Goal: Transaction & Acquisition: Register for event/course

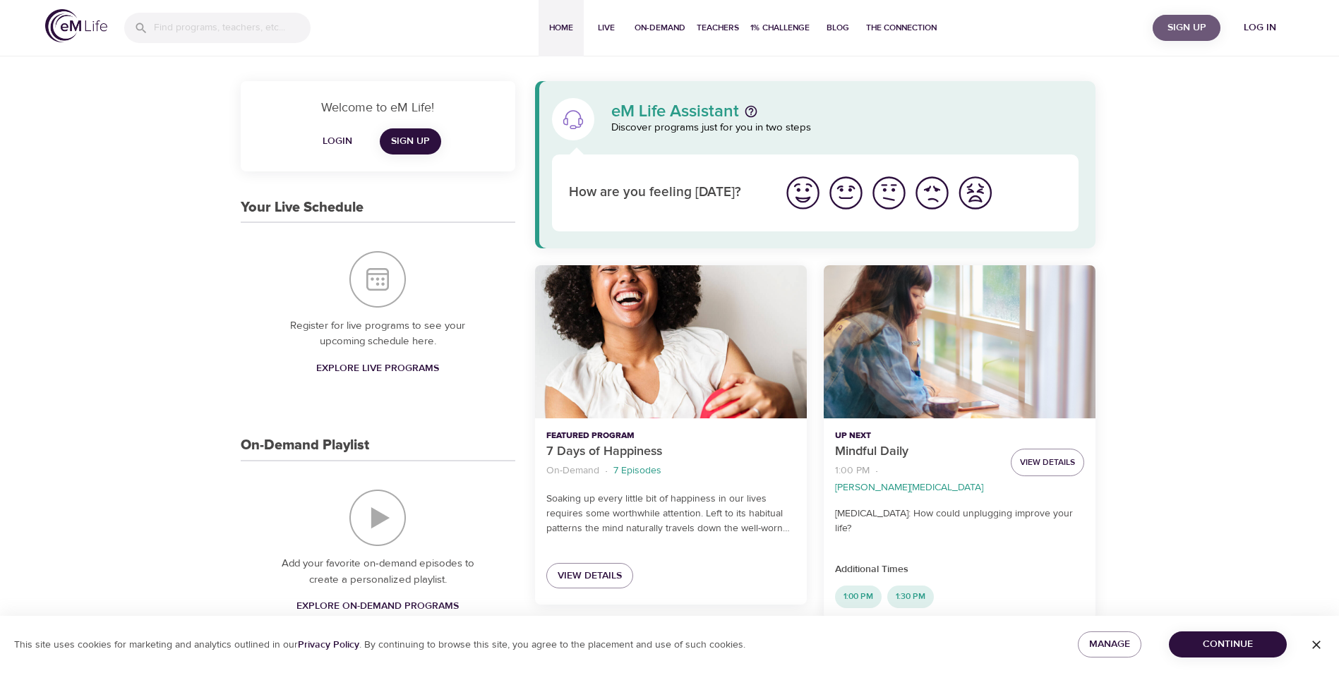
click at [1187, 31] on span "Sign Up" at bounding box center [1186, 28] width 56 height 18
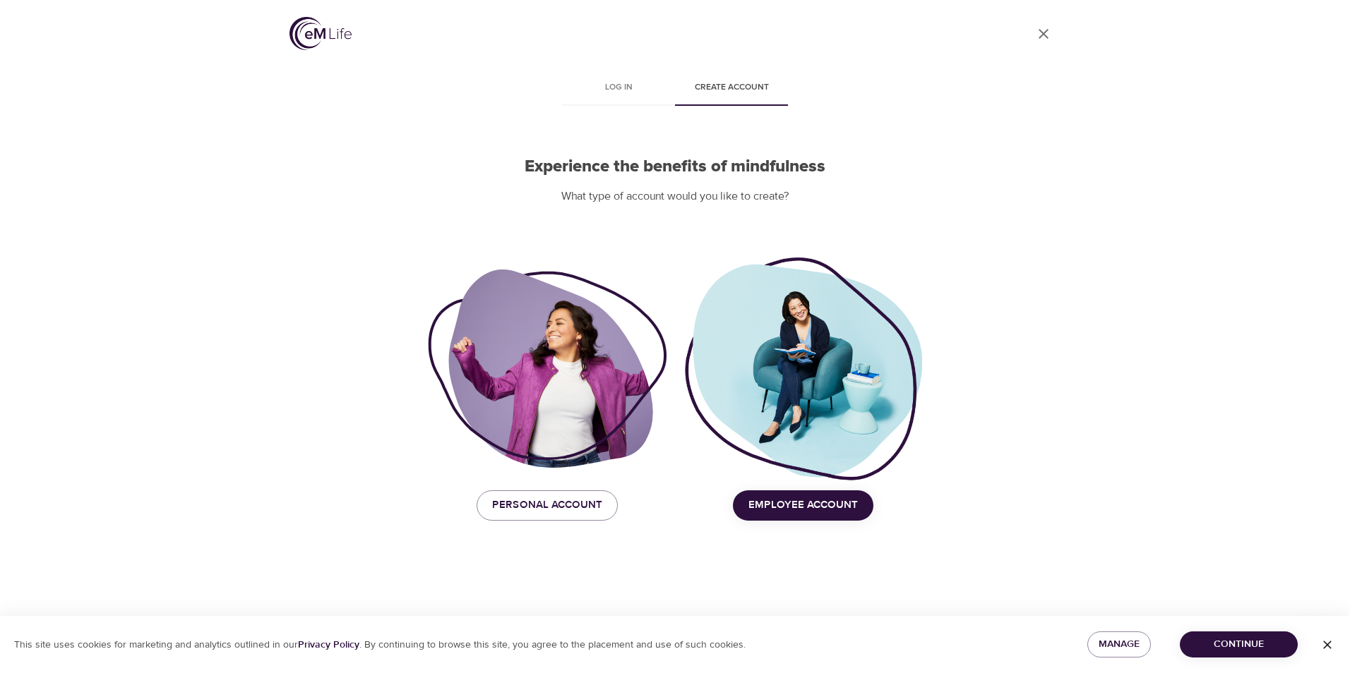
click at [787, 523] on div "Employee Account" at bounding box center [803, 505] width 256 height 47
click at [784, 510] on span "Employee Account" at bounding box center [802, 505] width 109 height 18
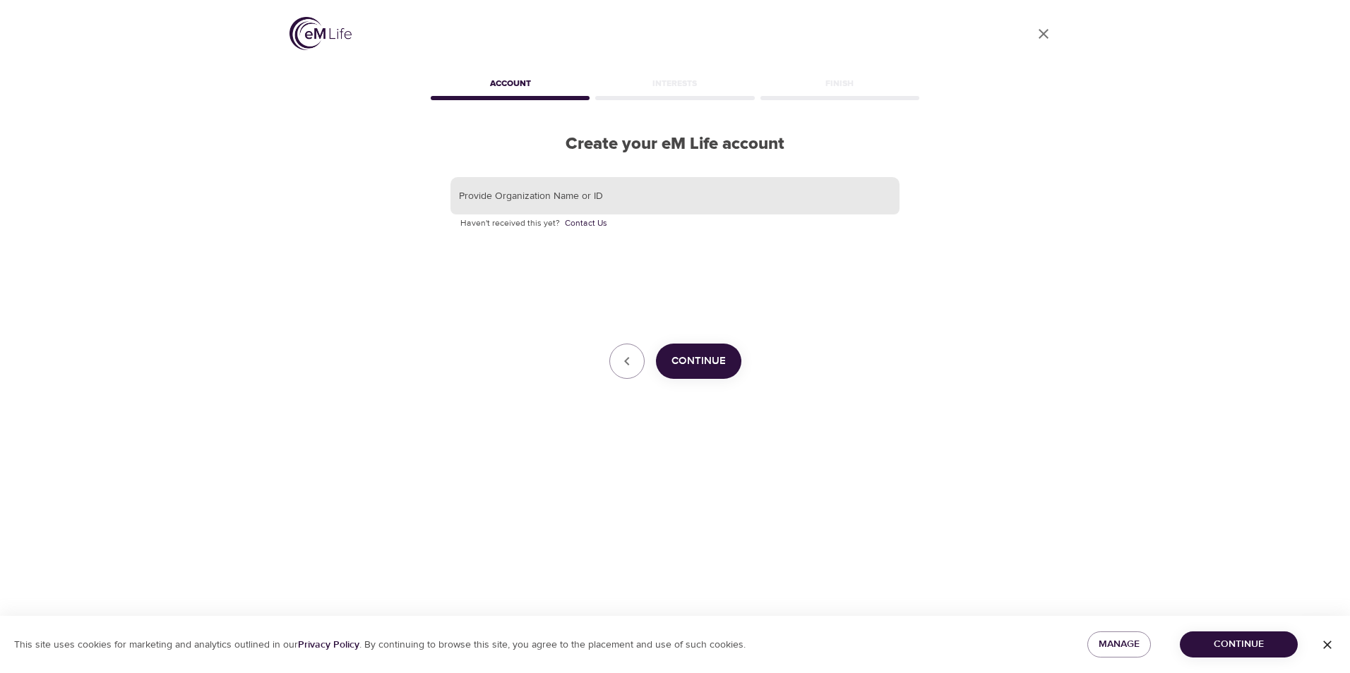
click at [526, 198] on input "text" at bounding box center [674, 196] width 449 height 38
type input "wwt"
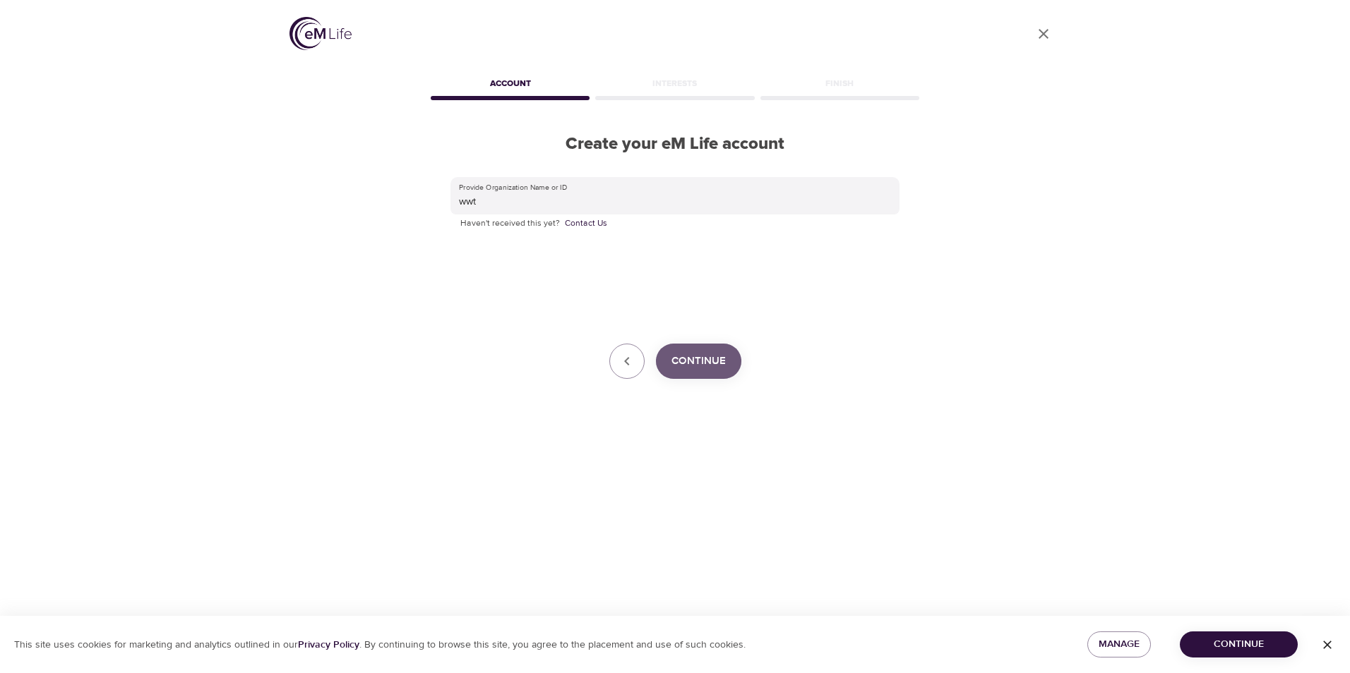
click at [724, 357] on span "Continue" at bounding box center [698, 361] width 54 height 18
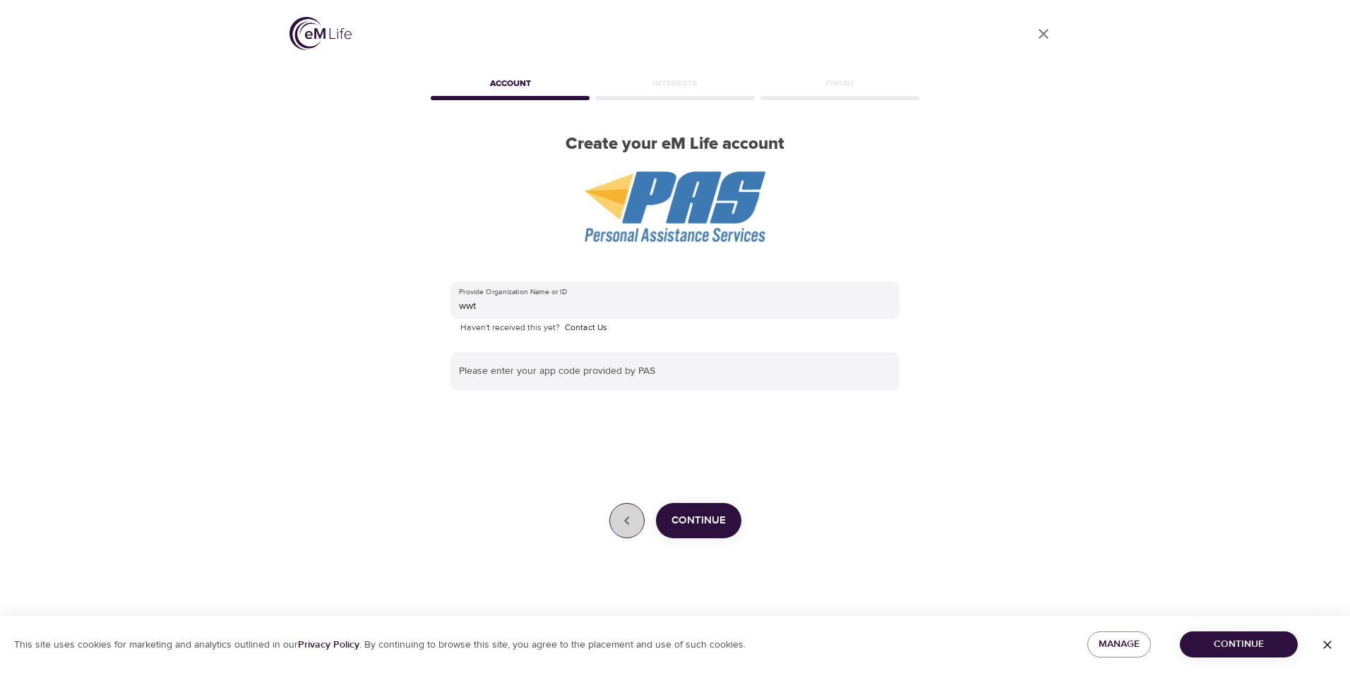
click at [616, 522] on button "button" at bounding box center [626, 520] width 35 height 35
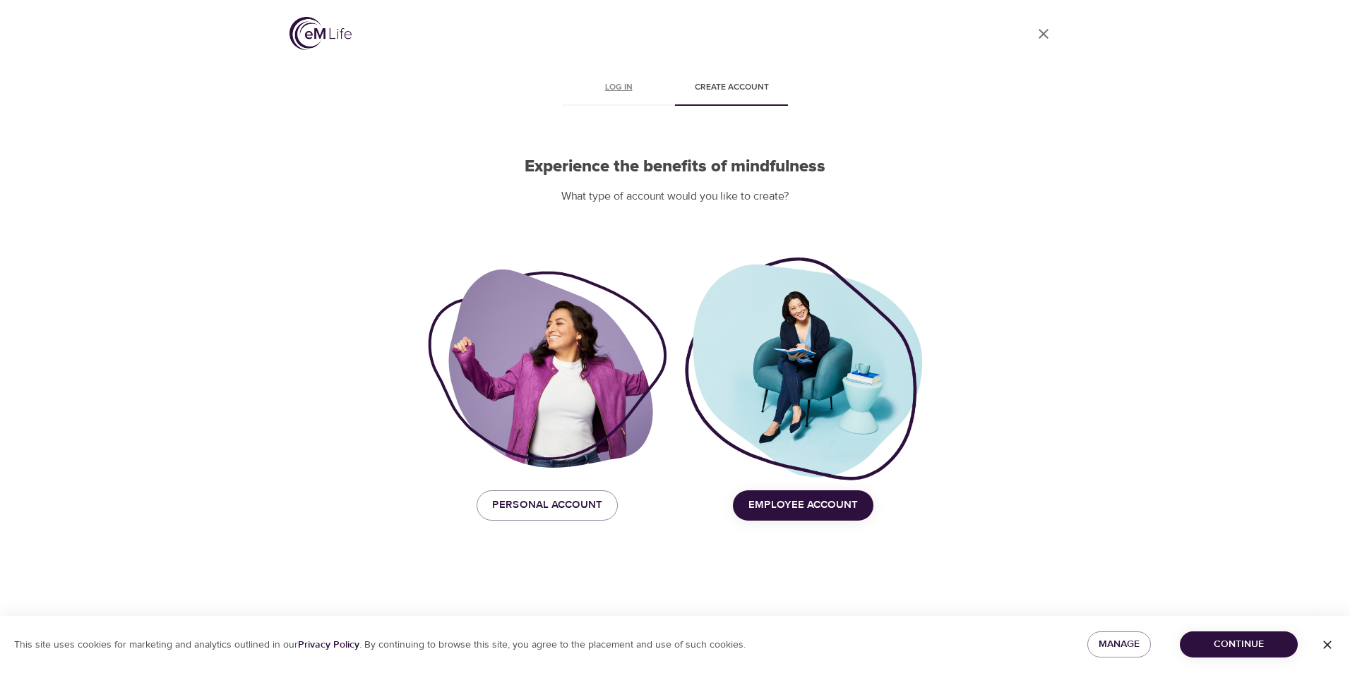
click at [632, 88] on span "Log in" at bounding box center [618, 87] width 96 height 15
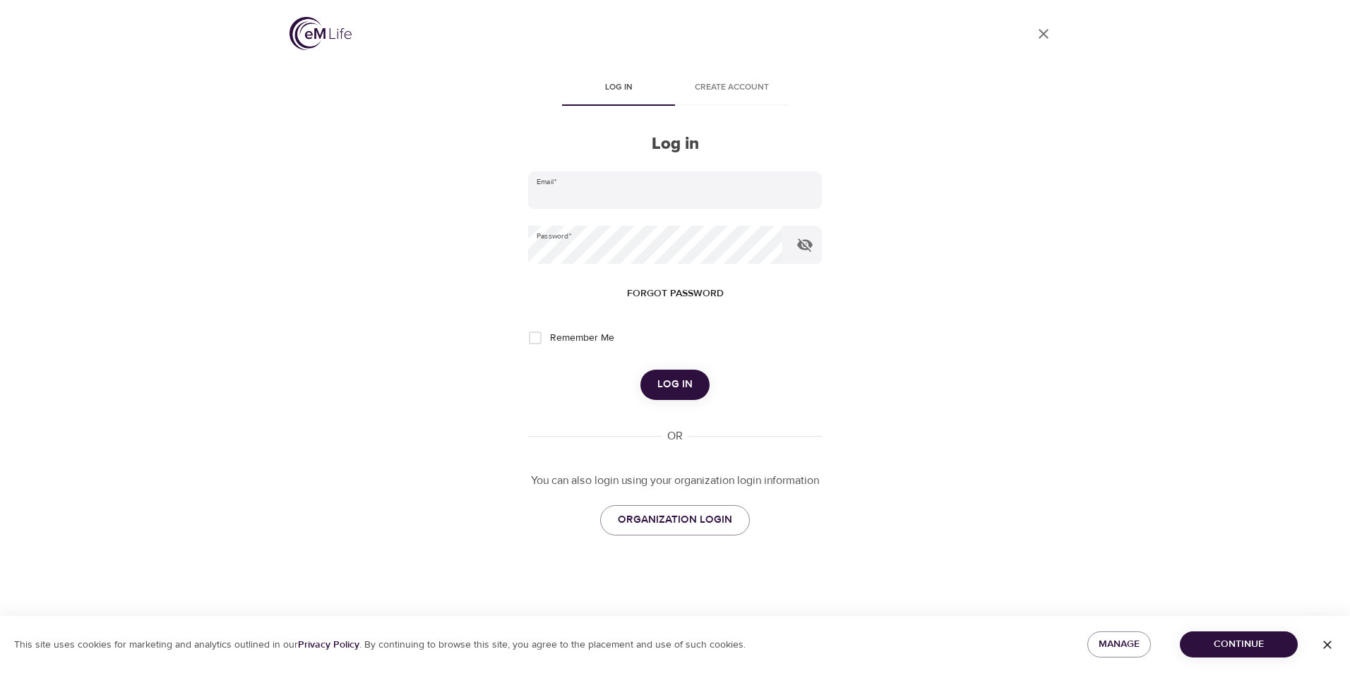
type input "[PERSON_NAME][EMAIL_ADDRESS][DOMAIN_NAME]"
click at [586, 337] on span "Remember Me" at bounding box center [582, 338] width 64 height 15
click at [550, 337] on input "Remember Me" at bounding box center [535, 338] width 30 height 30
checkbox input "true"
click at [696, 387] on button "Log in" at bounding box center [674, 385] width 69 height 30
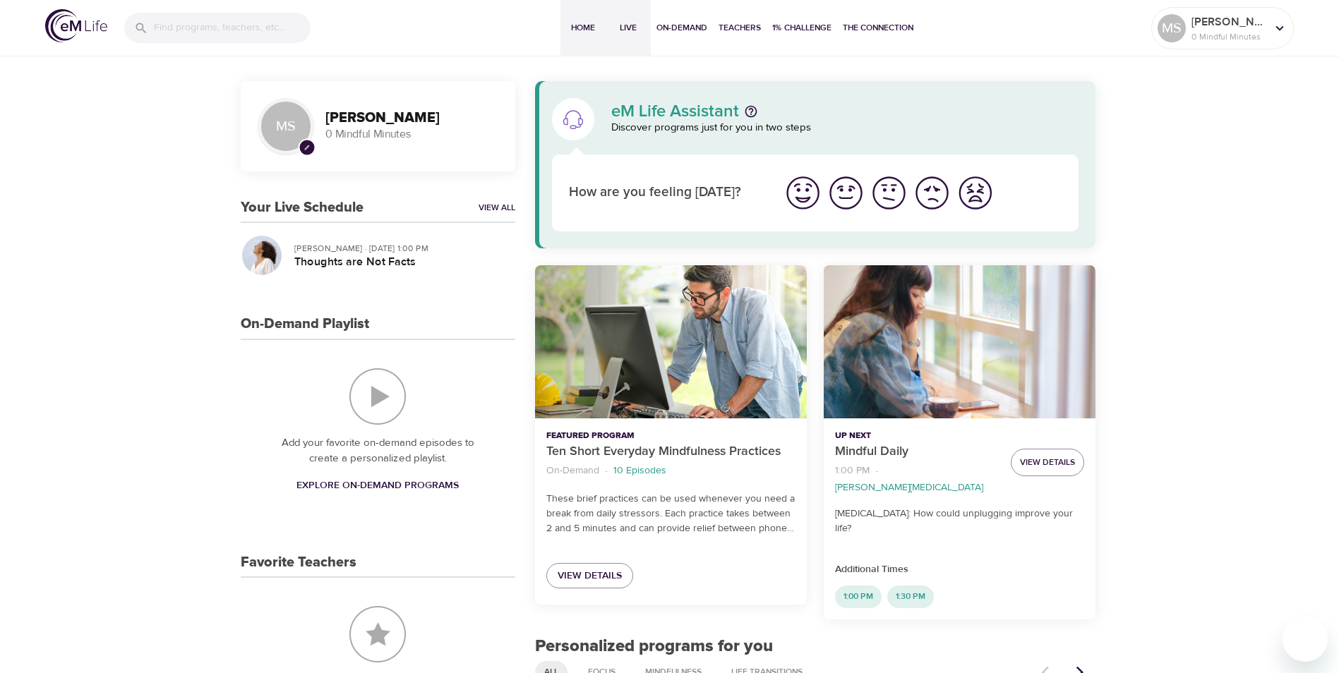
click at [631, 29] on span "Live" at bounding box center [628, 27] width 34 height 15
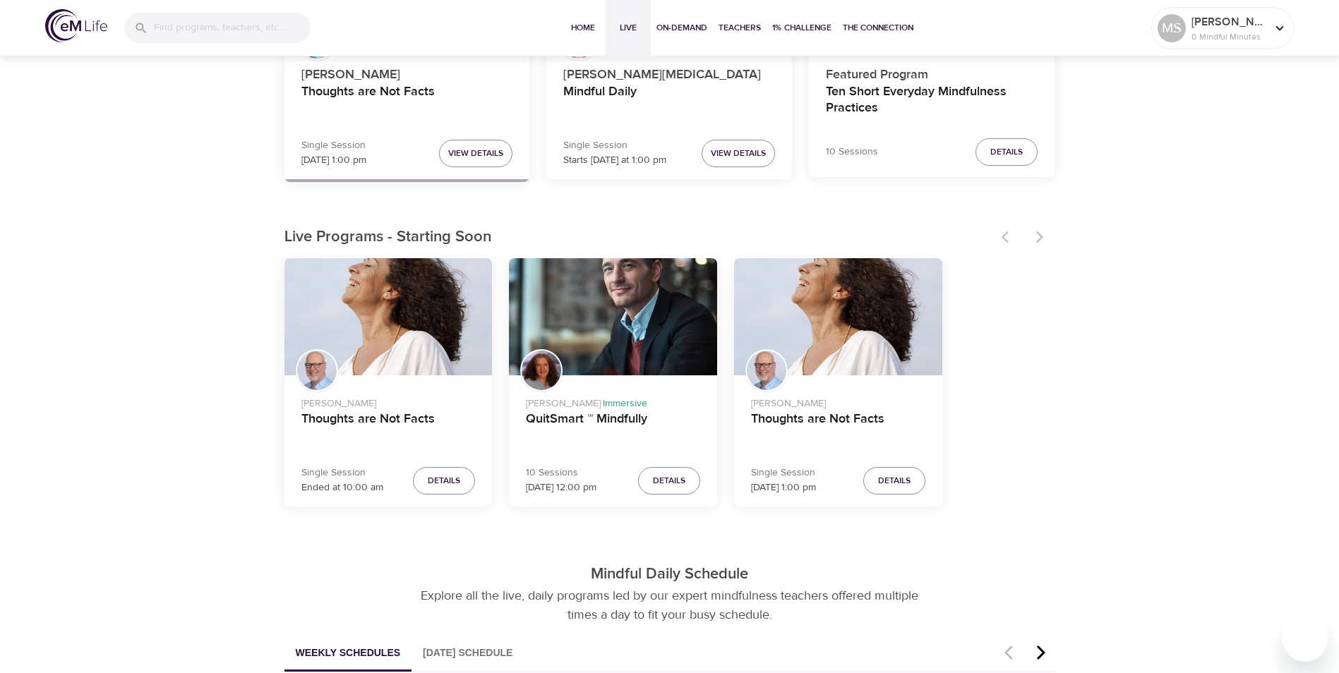
scroll to position [282, 0]
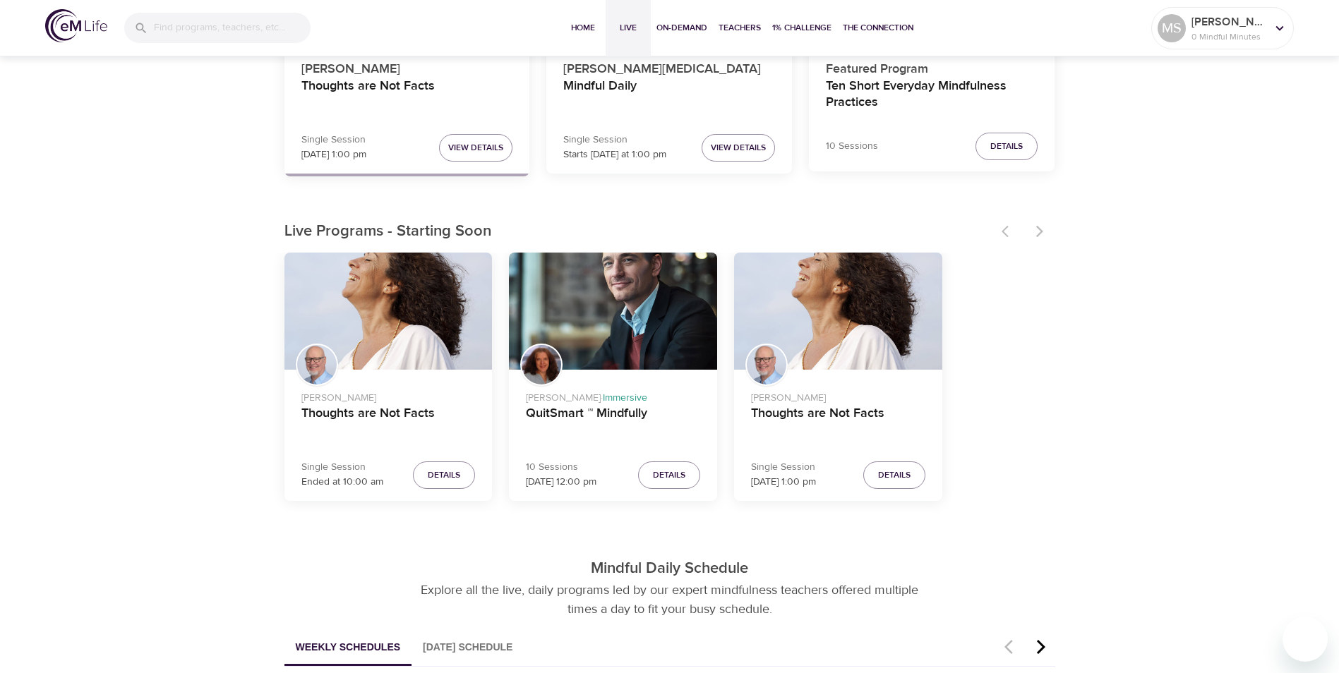
click at [1040, 234] on div at bounding box center [1024, 231] width 62 height 31
click at [1041, 227] on div at bounding box center [1024, 231] width 62 height 31
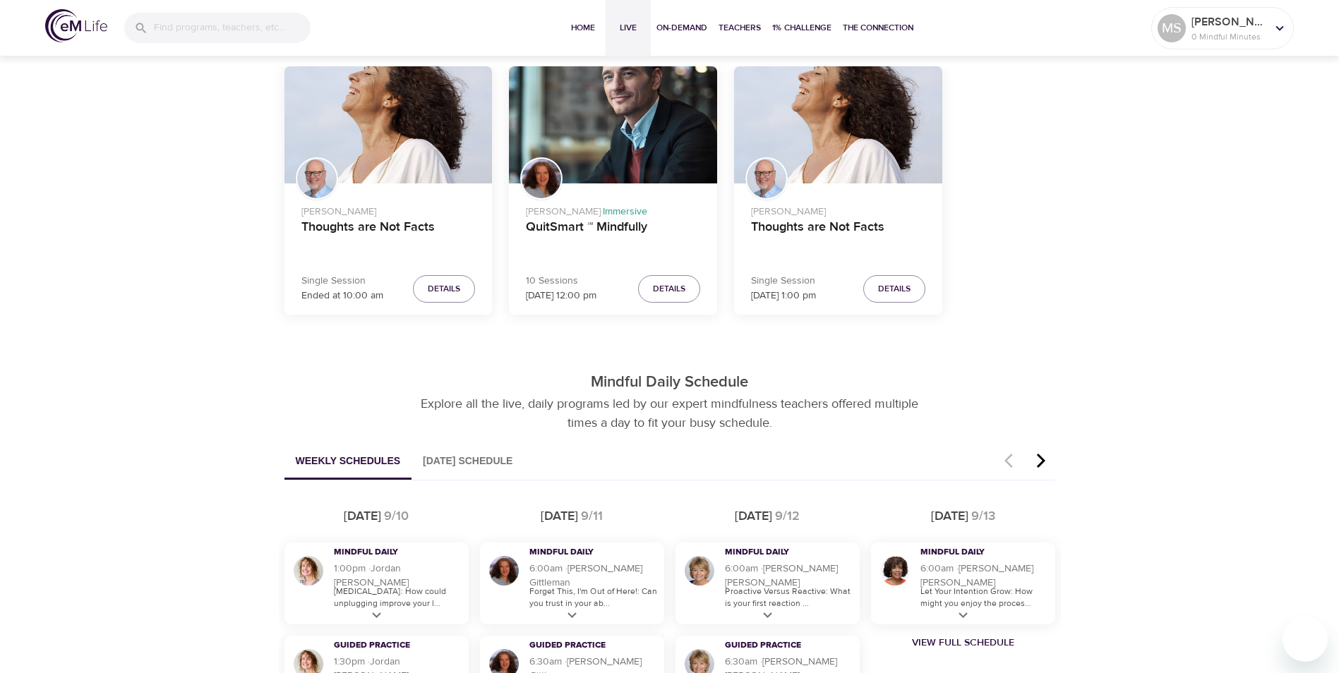
scroll to position [494, 0]
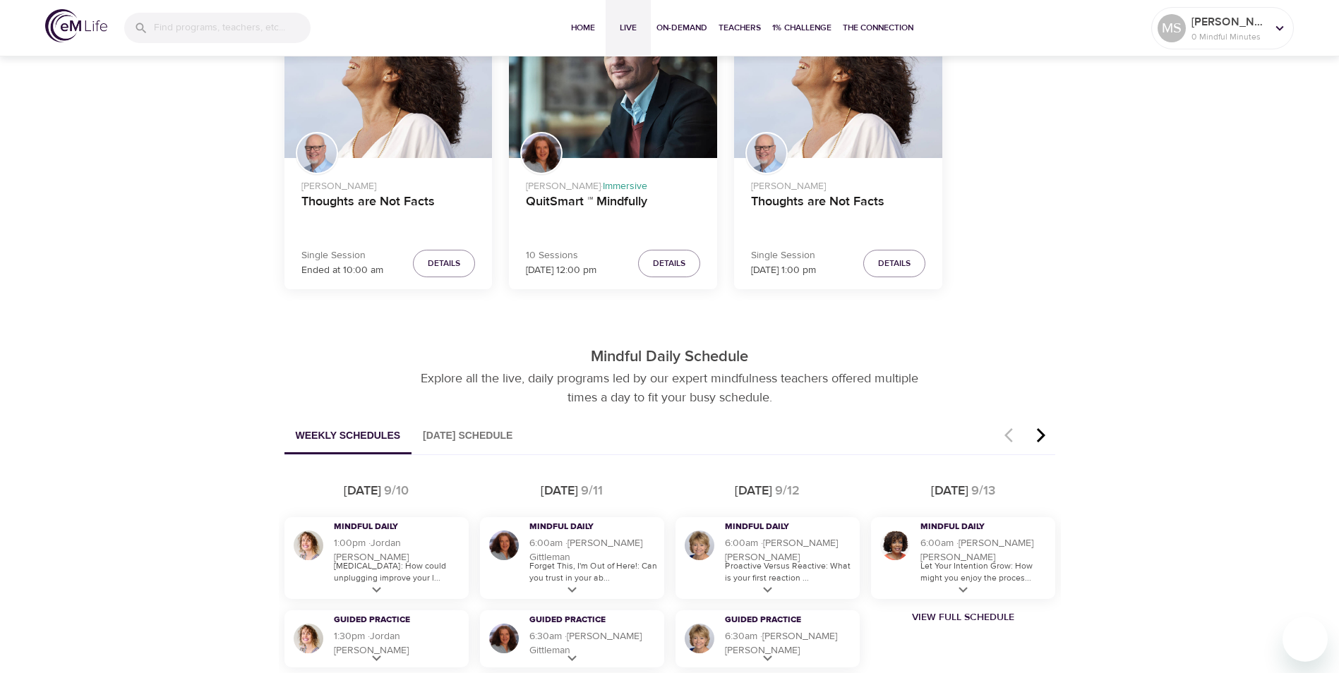
click at [1041, 440] on icon "button" at bounding box center [1040, 436] width 8 height 14
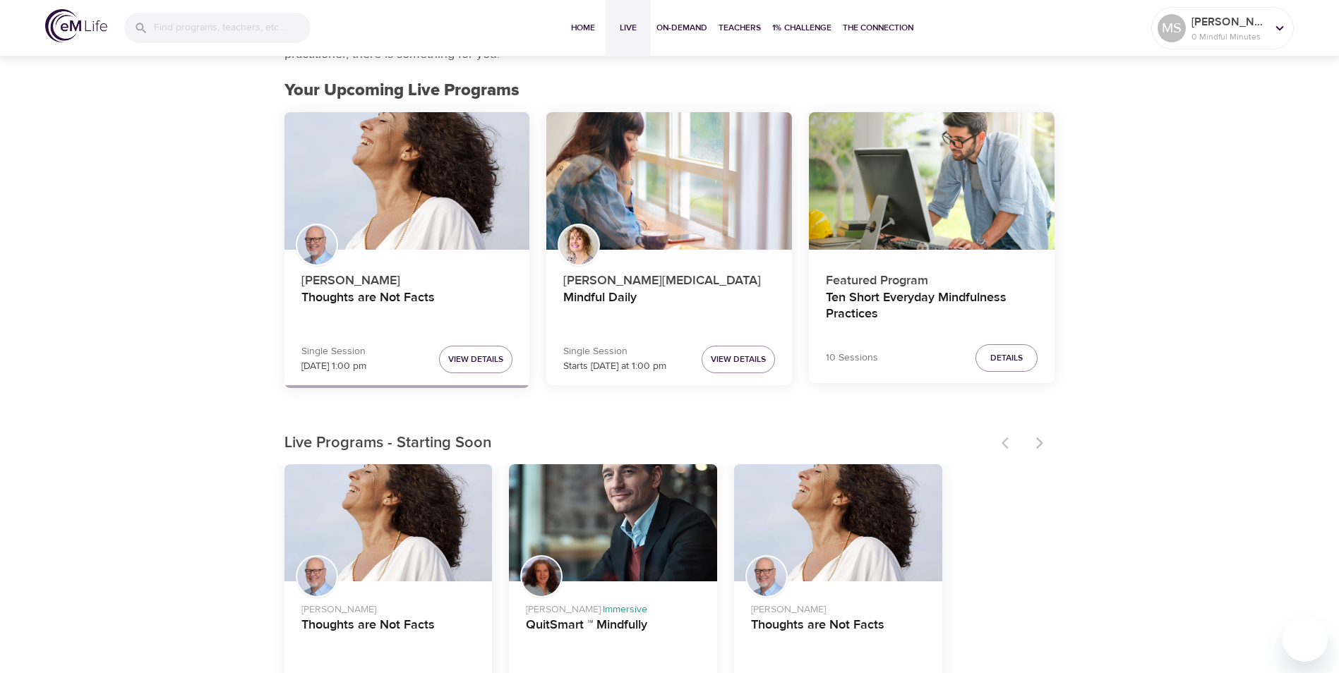
scroll to position [0, 0]
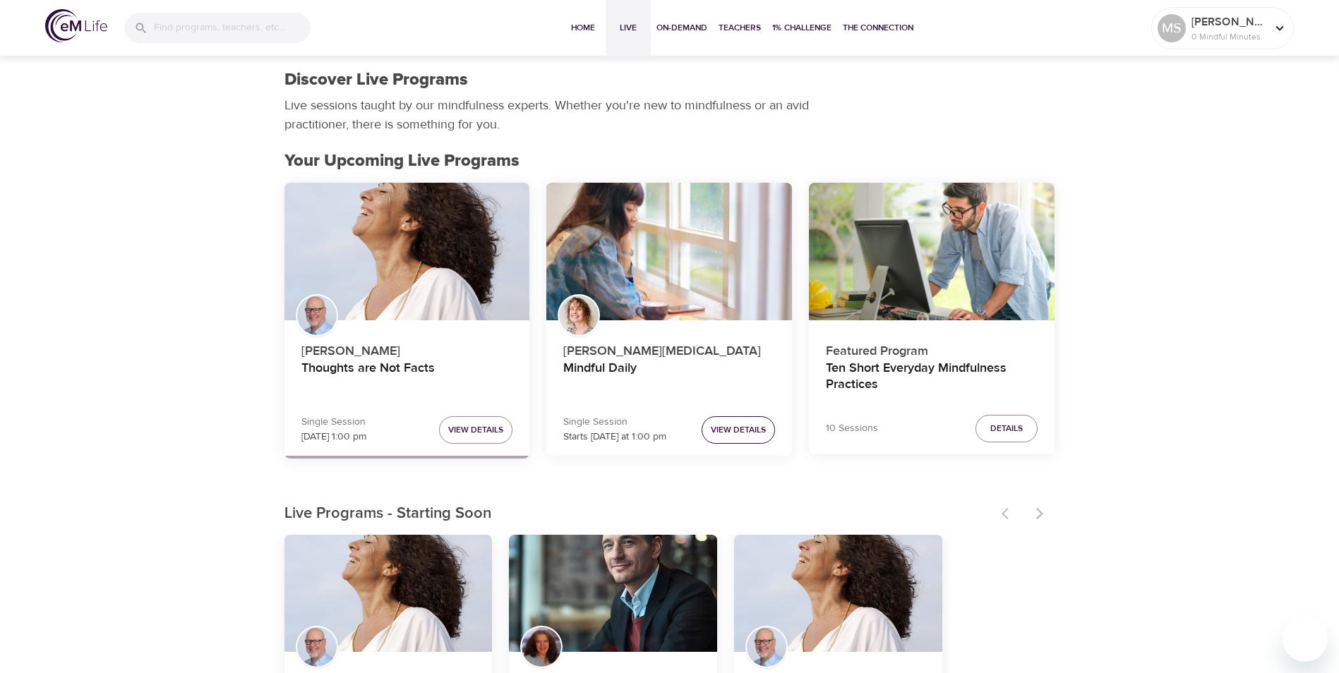
click at [735, 427] on span "View Details" at bounding box center [738, 430] width 55 height 15
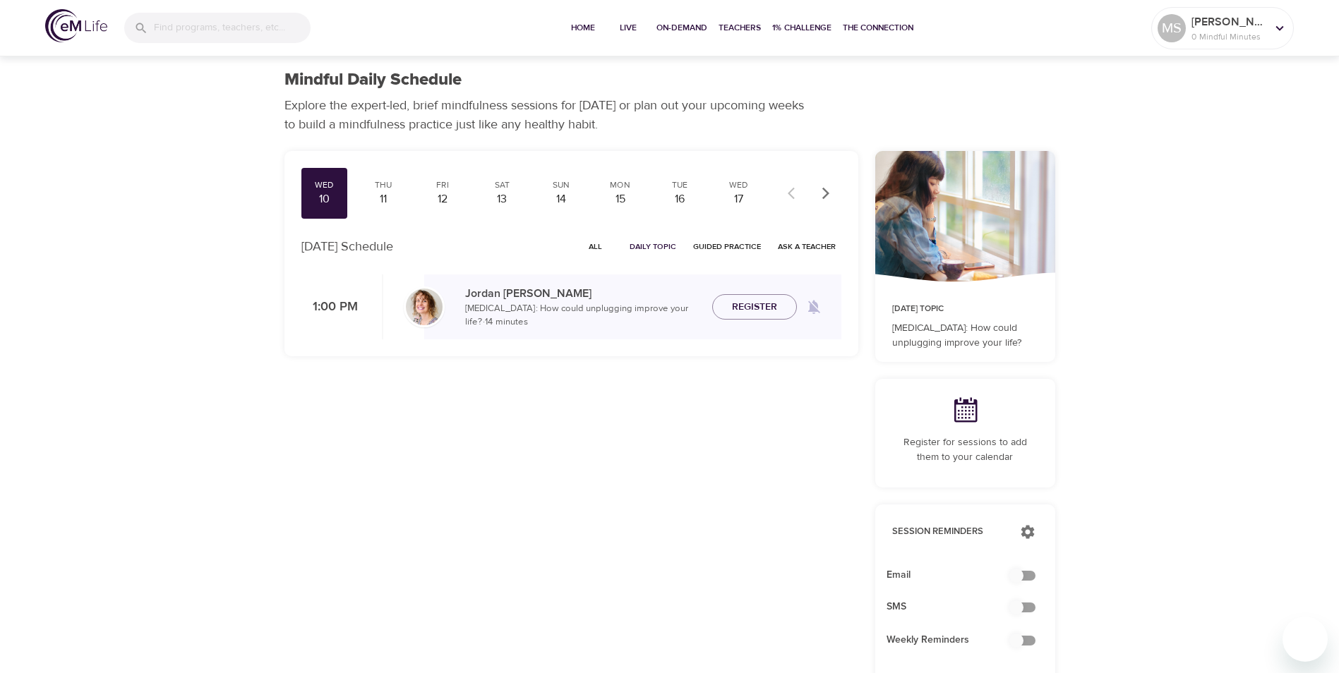
click at [54, 23] on img at bounding box center [76, 25] width 62 height 33
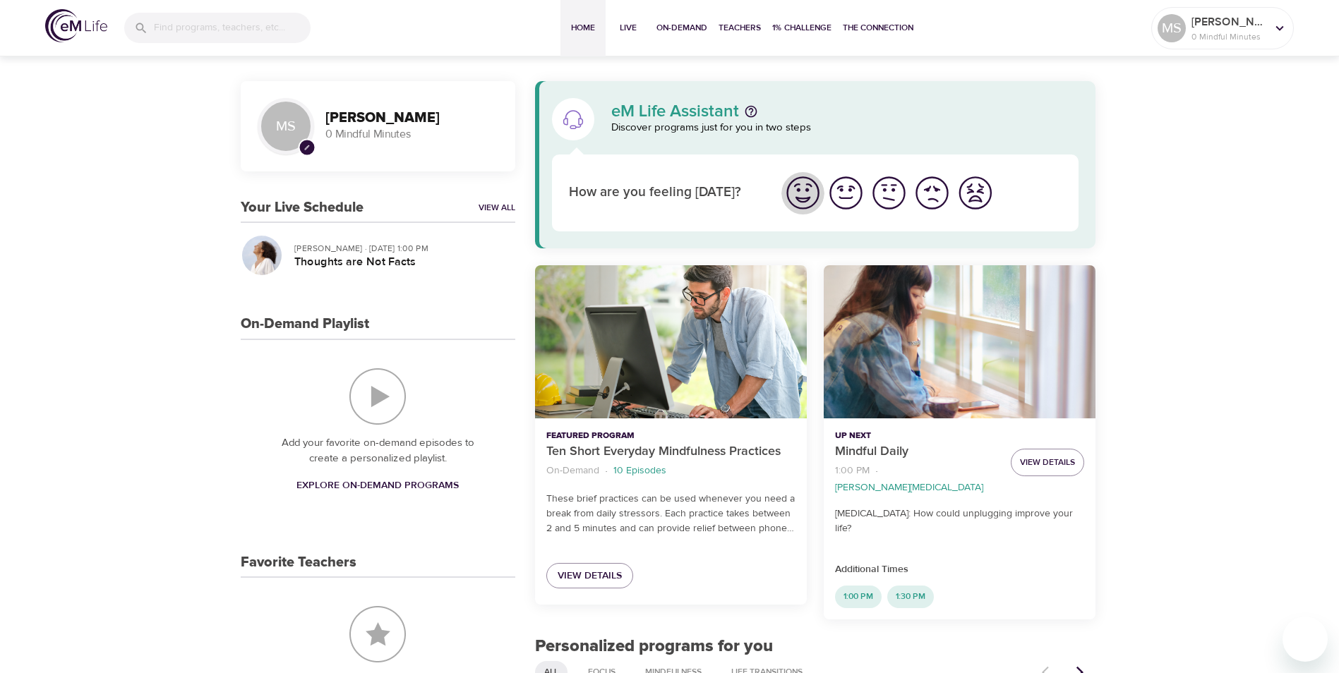
click at [810, 196] on img "I'm feeling great" at bounding box center [803, 193] width 39 height 39
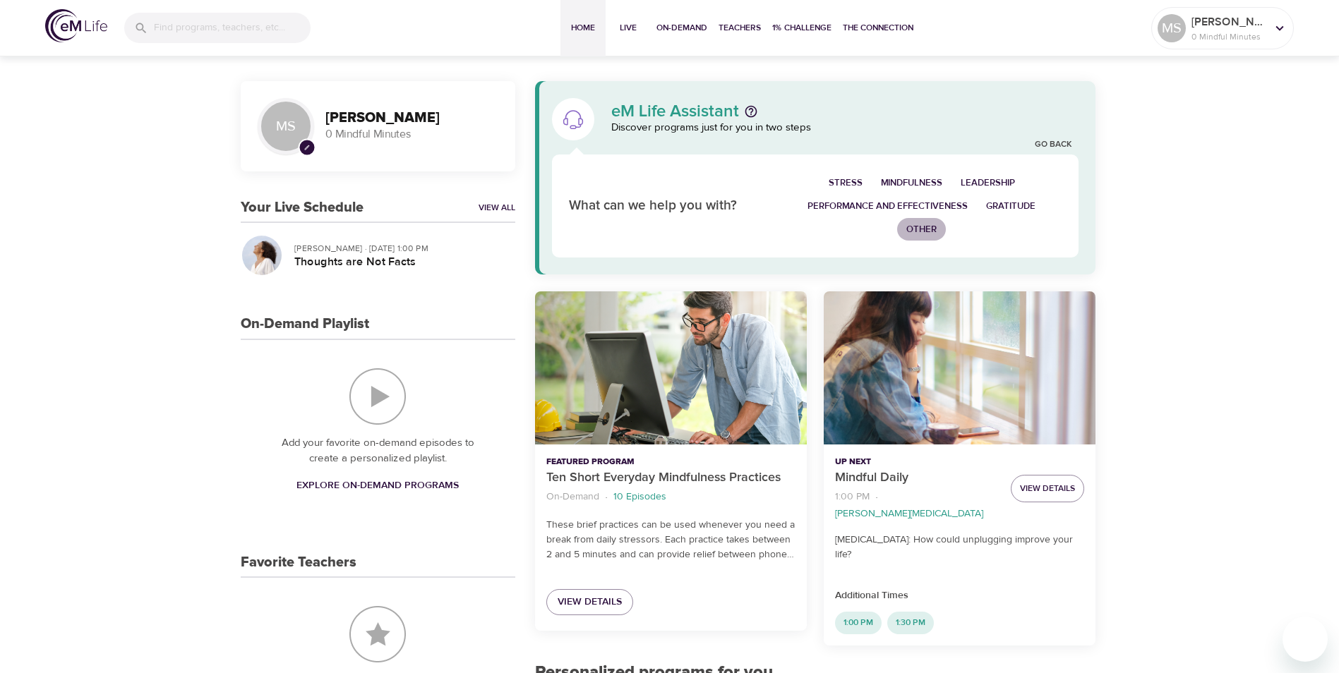
click at [929, 232] on span "Other" at bounding box center [921, 230] width 30 height 16
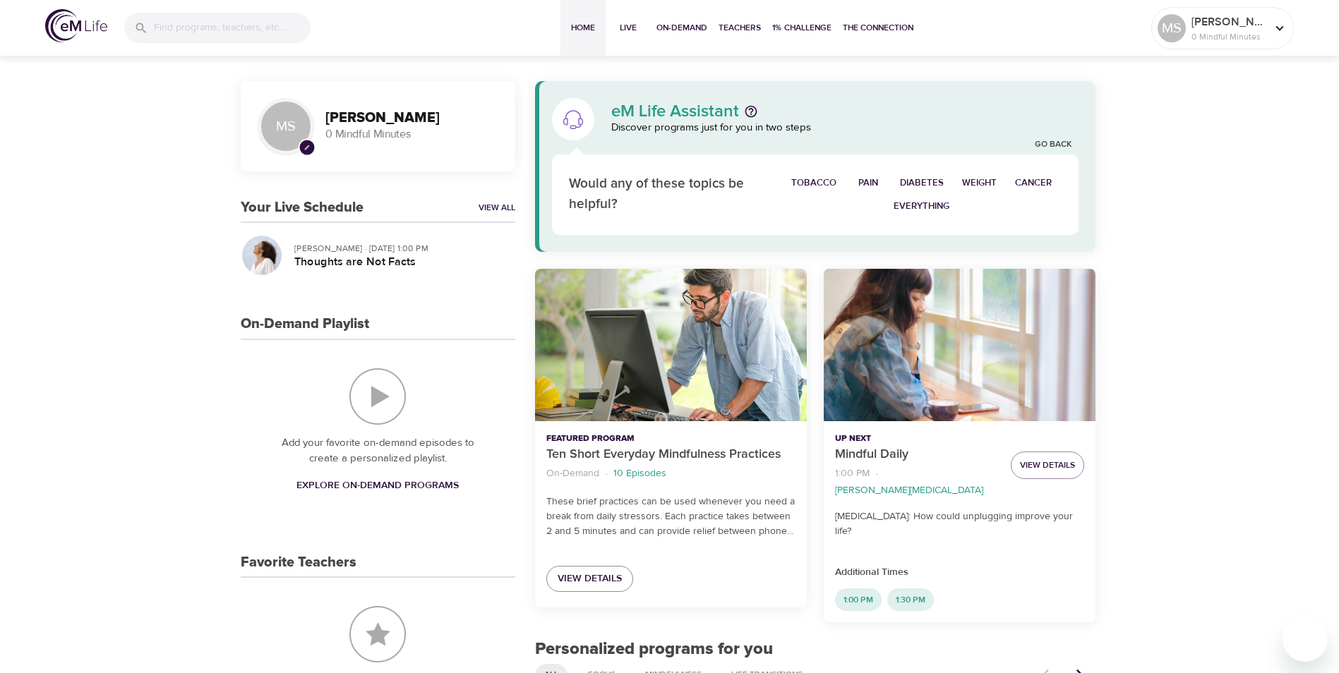
click at [878, 181] on span "Pain" at bounding box center [868, 183] width 27 height 16
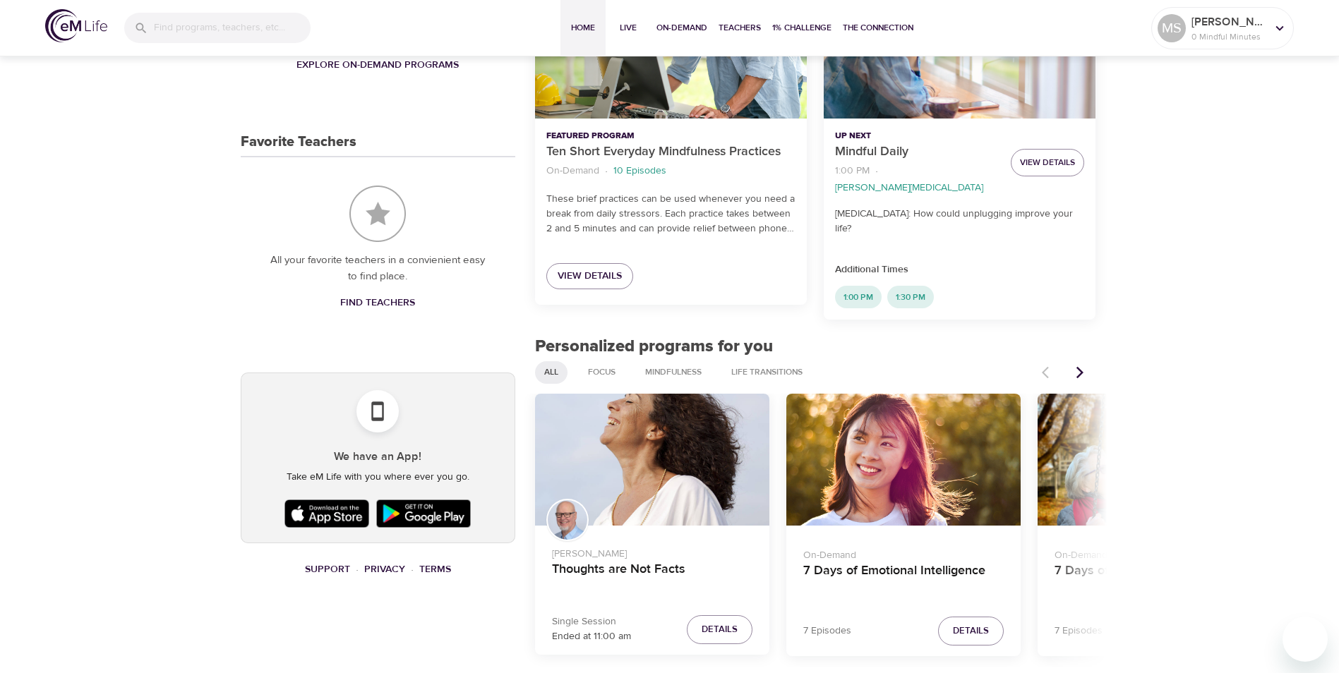
scroll to position [494, 0]
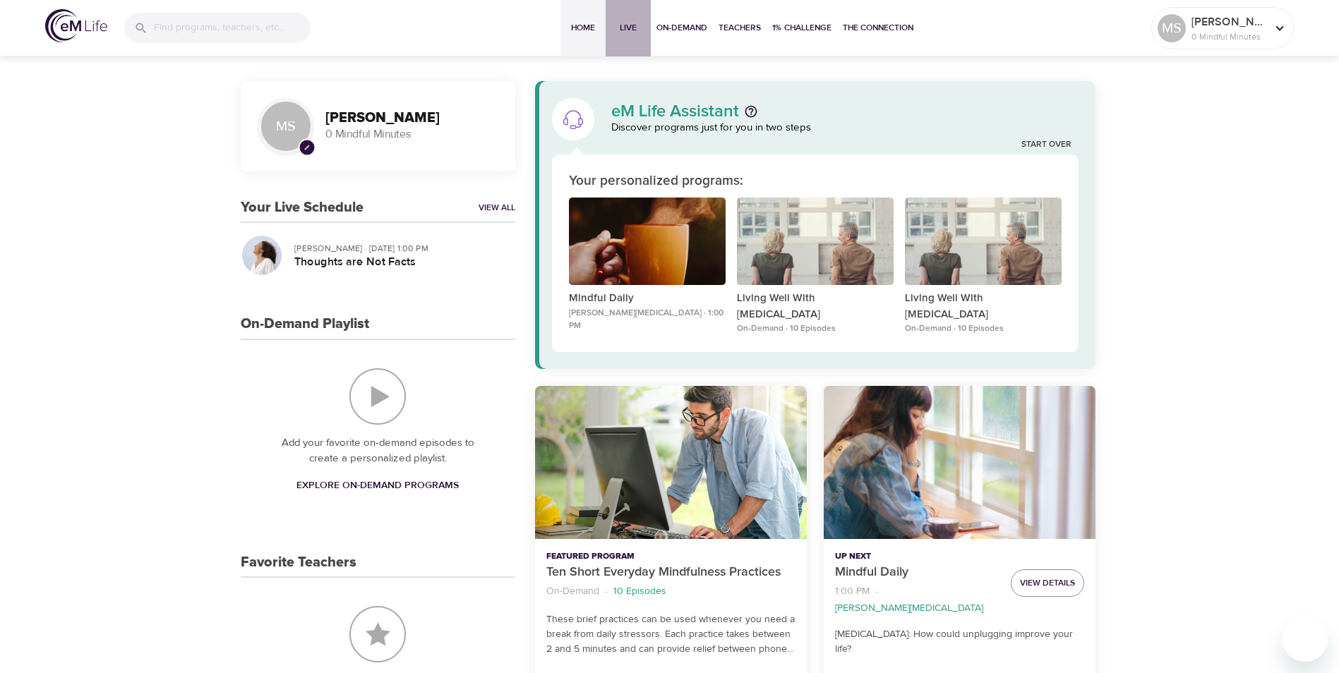
click at [629, 25] on span "Live" at bounding box center [628, 27] width 34 height 15
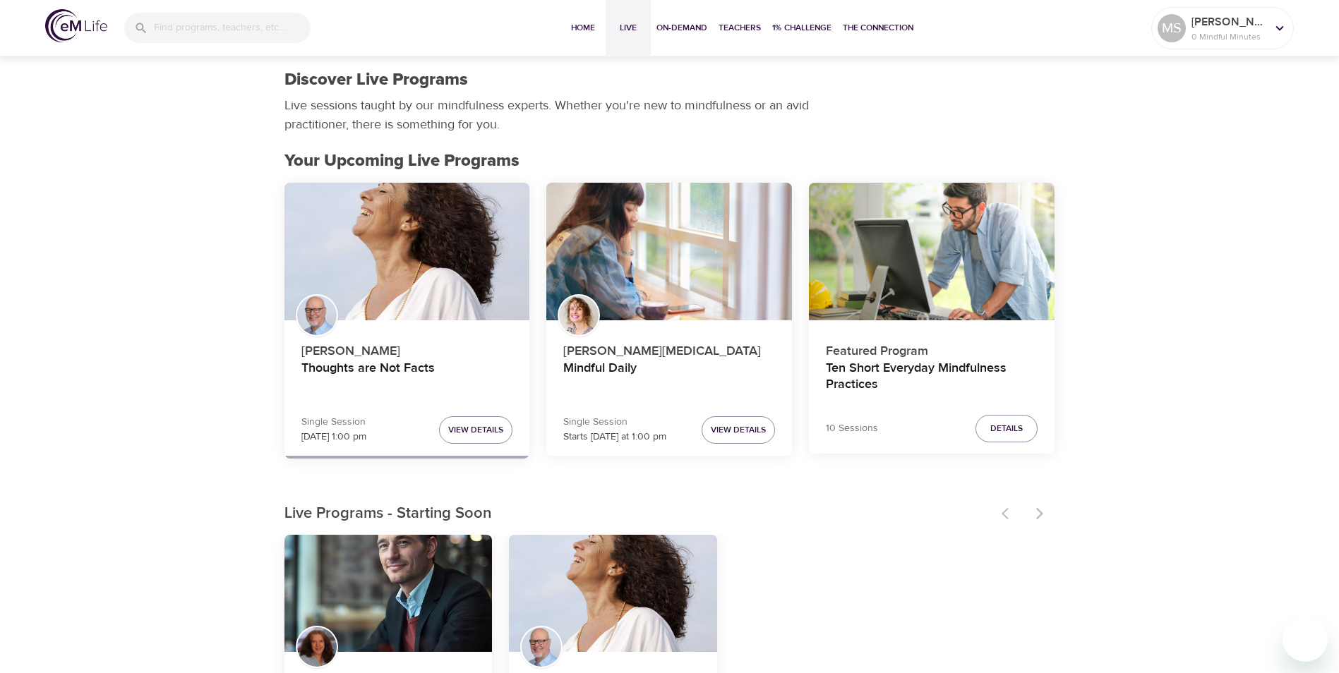
click at [1044, 508] on div at bounding box center [1024, 513] width 62 height 31
click at [1041, 513] on div at bounding box center [1024, 513] width 62 height 31
click at [1030, 511] on div at bounding box center [1024, 513] width 62 height 31
click at [1041, 512] on div at bounding box center [1024, 513] width 62 height 31
click at [980, 501] on div "Live Programs - Starting Soon" at bounding box center [670, 513] width 794 height 31
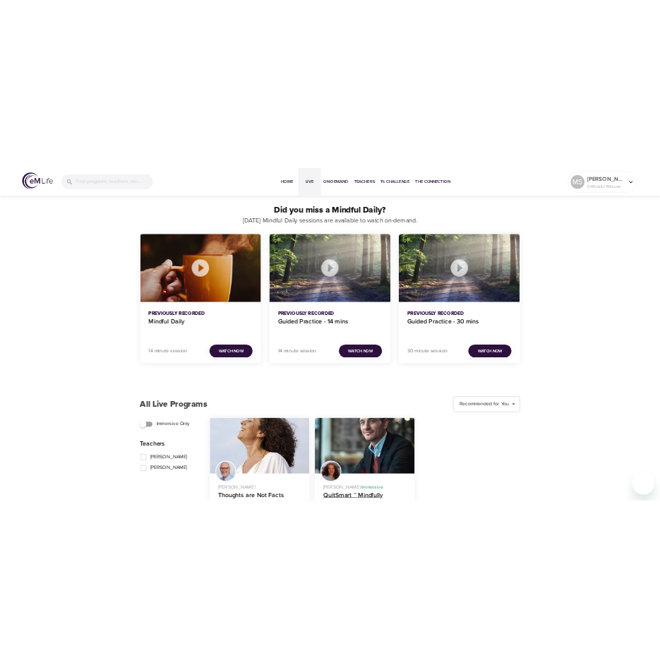
scroll to position [1346, 0]
